Goal: Find specific page/section: Find specific page/section

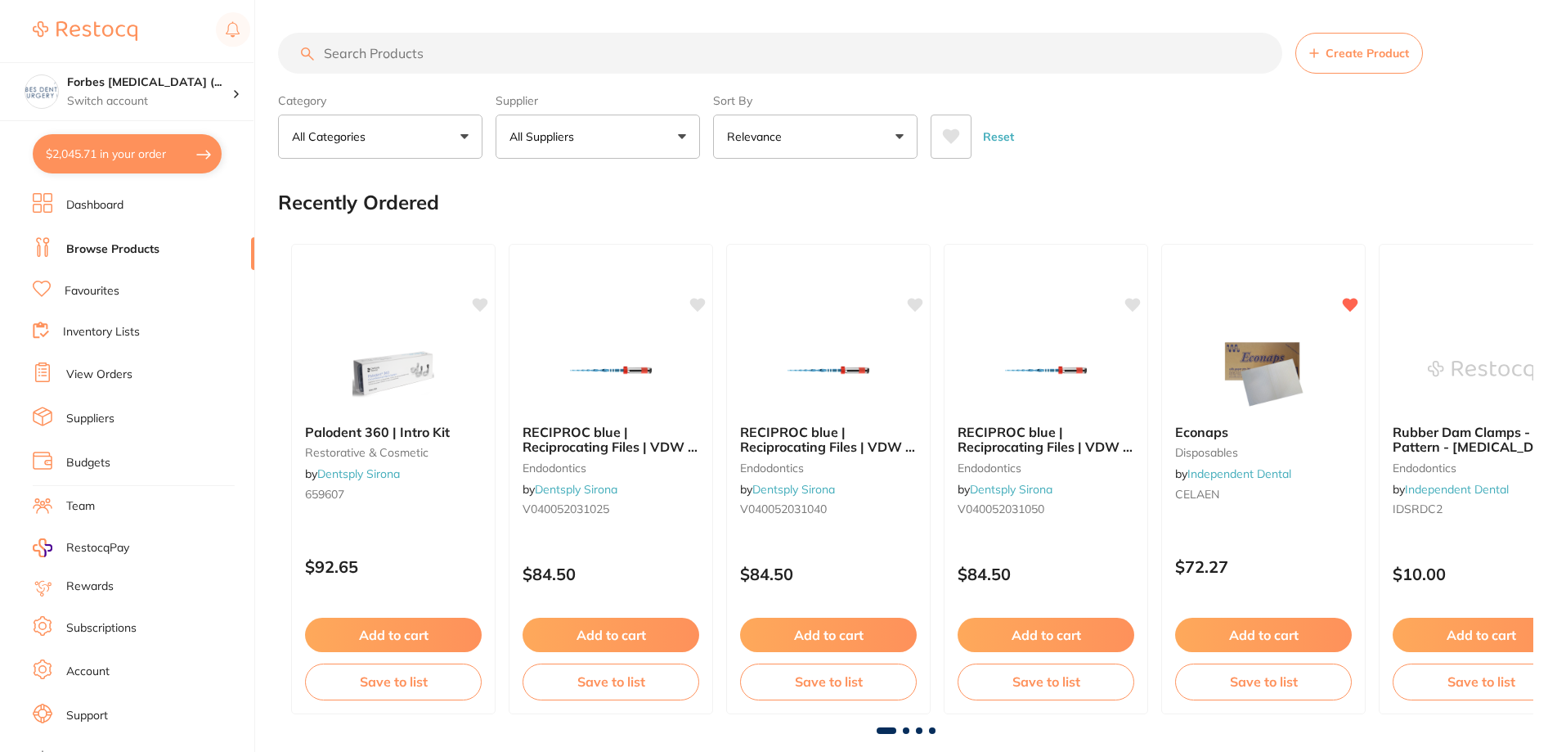
click at [353, 65] on input "search" at bounding box center [780, 53] width 1004 height 41
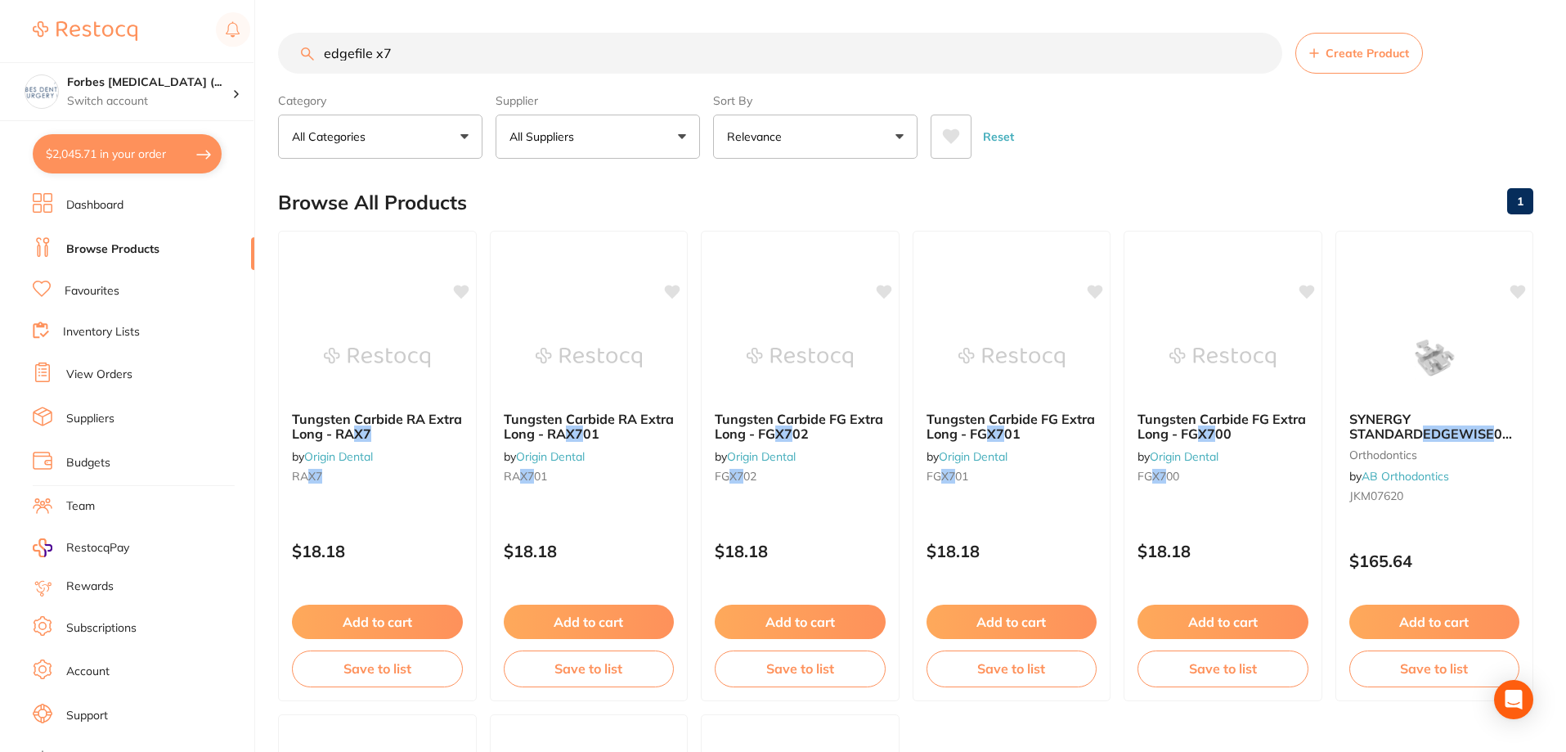
drag, startPoint x: 374, startPoint y: 52, endPoint x: 242, endPoint y: 7, distance: 139.2
click at [242, 7] on div "$2,045.71 Forbes [MEDICAL_DATA] (... Switch account Forbes [MEDICAL_DATA] (Dent…" at bounding box center [783, 376] width 1566 height 752
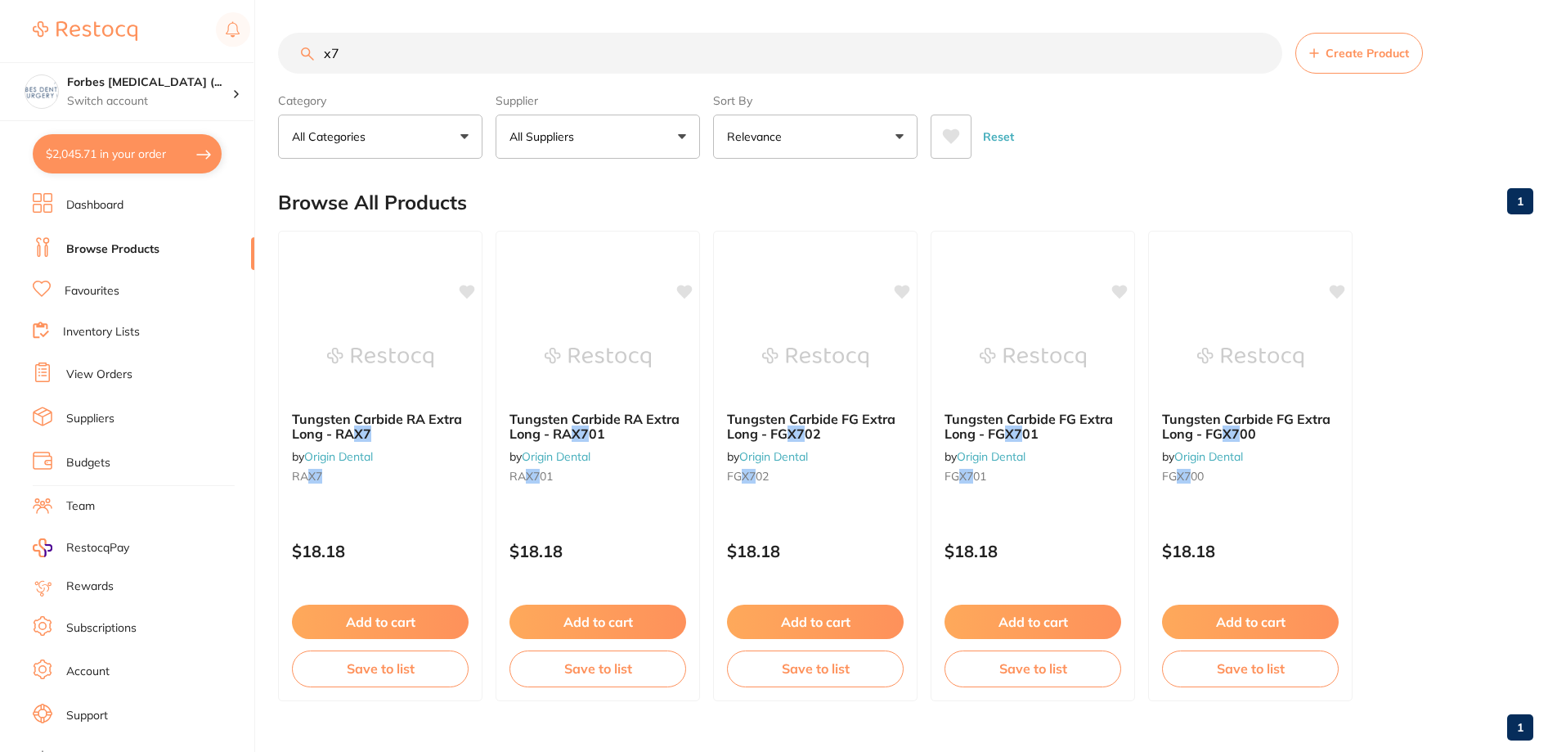
click at [434, 61] on input "x7" at bounding box center [780, 53] width 1004 height 41
drag, startPoint x: 434, startPoint y: 61, endPoint x: 215, endPoint y: 54, distance: 218.5
click at [215, 54] on div "$2,045.71 Forbes [MEDICAL_DATA] (... Switch account Forbes [MEDICAL_DATA] (Dent…" at bounding box center [783, 376] width 1566 height 752
type input "x7"
click at [396, 135] on button "All Categories" at bounding box center [380, 137] width 204 height 44
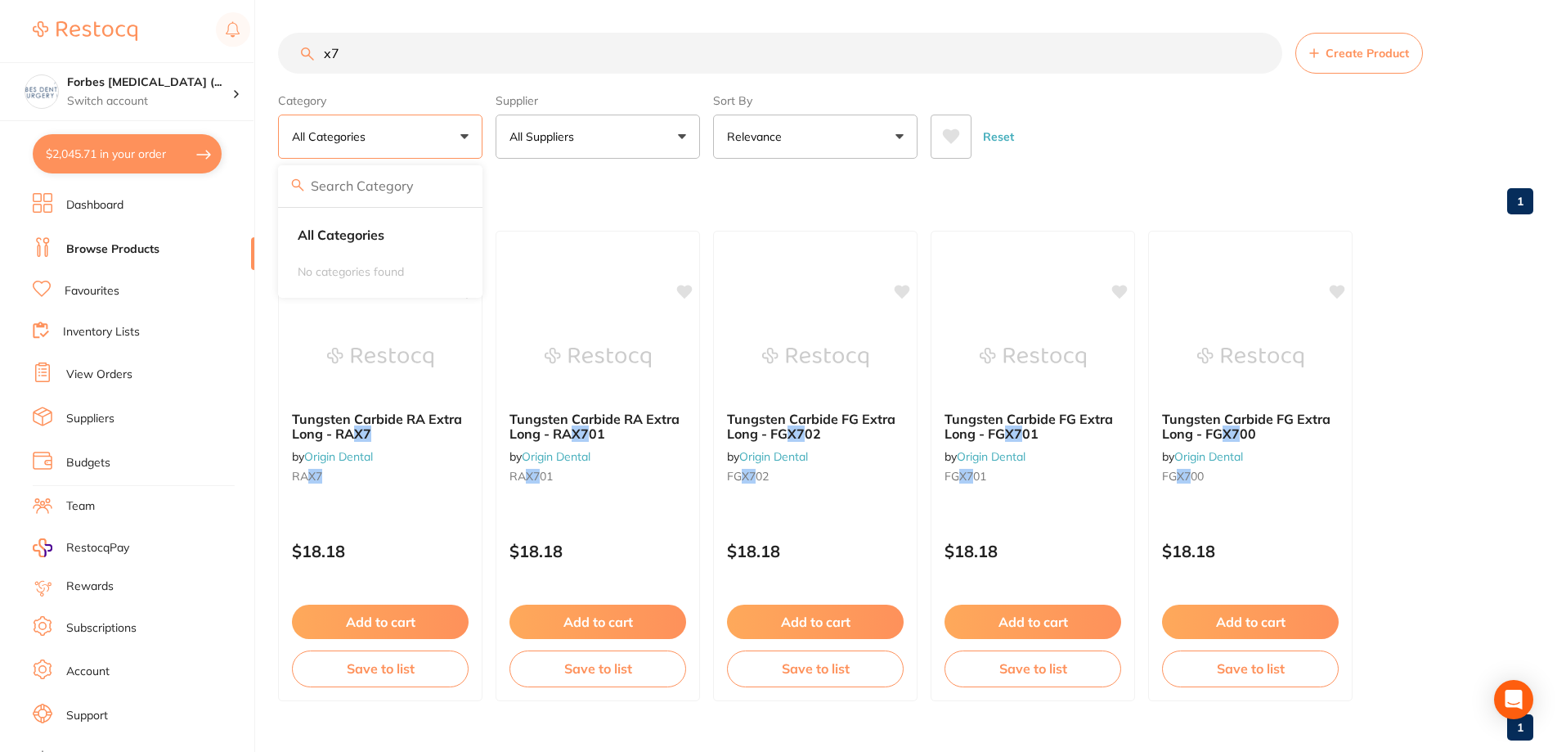
click at [572, 154] on button "All Suppliers" at bounding box center [598, 137] width 204 height 44
click at [136, 215] on li "Dashboard" at bounding box center [144, 205] width 222 height 25
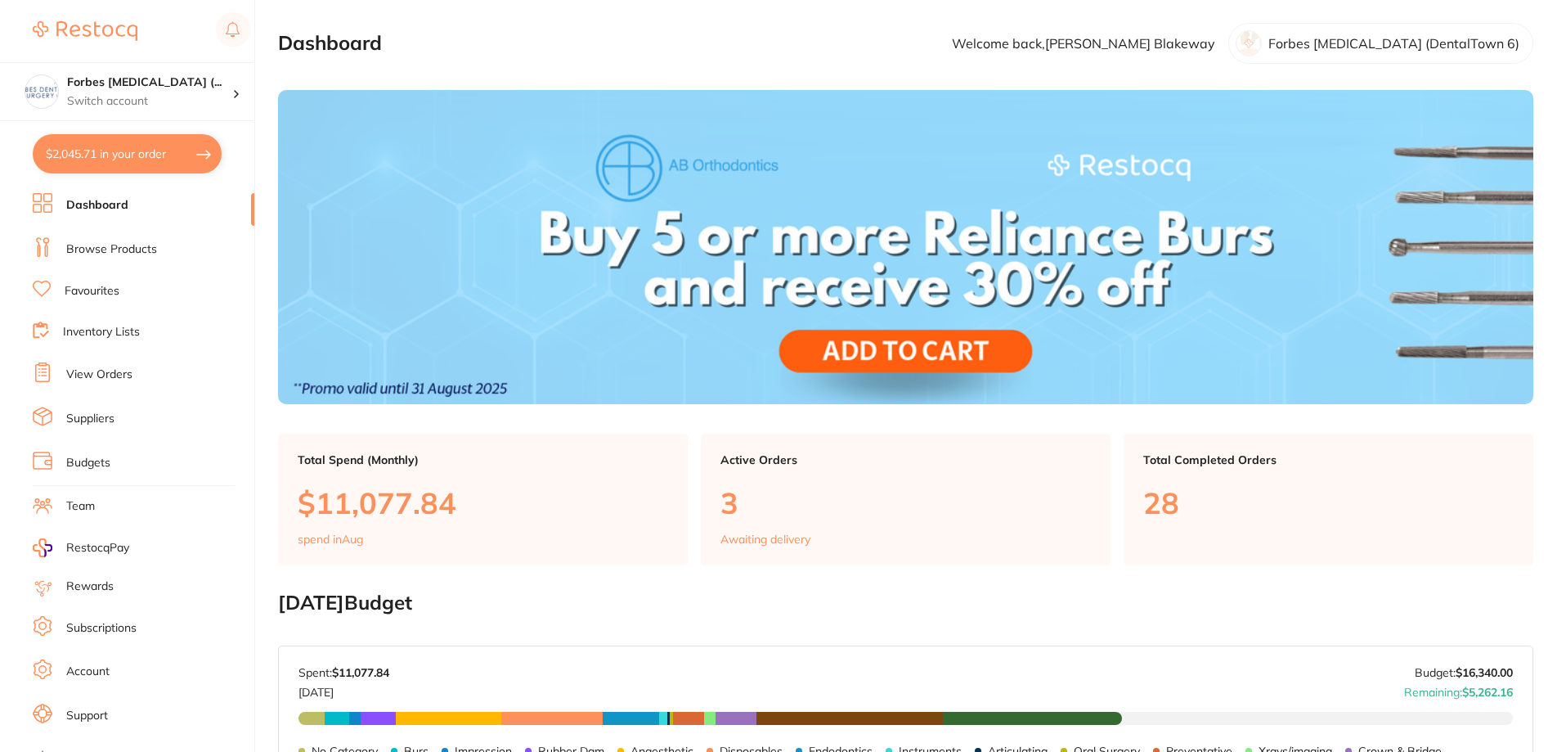
drag, startPoint x: 121, startPoint y: 206, endPoint x: 114, endPoint y: 202, distance: 8.4
click at [114, 202] on link "Dashboard" at bounding box center [97, 205] width 62 height 16
